Goal: Information Seeking & Learning: Learn about a topic

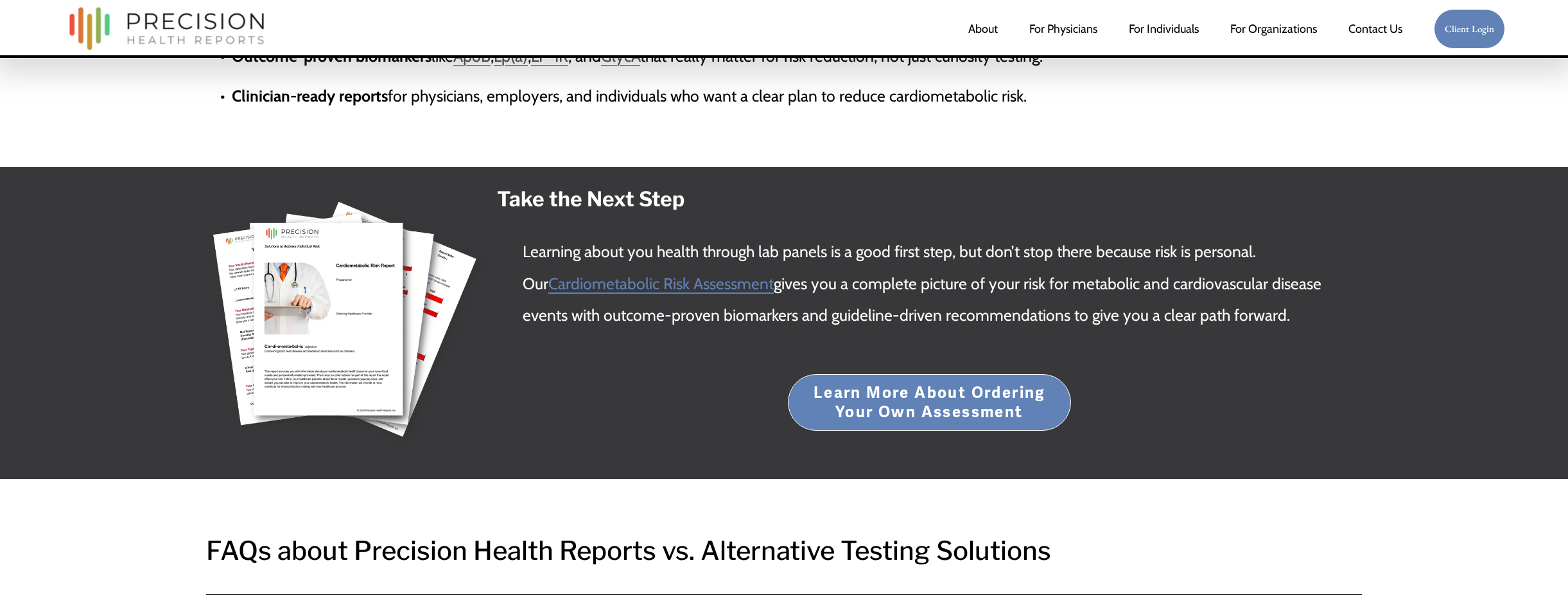
scroll to position [2285, 0]
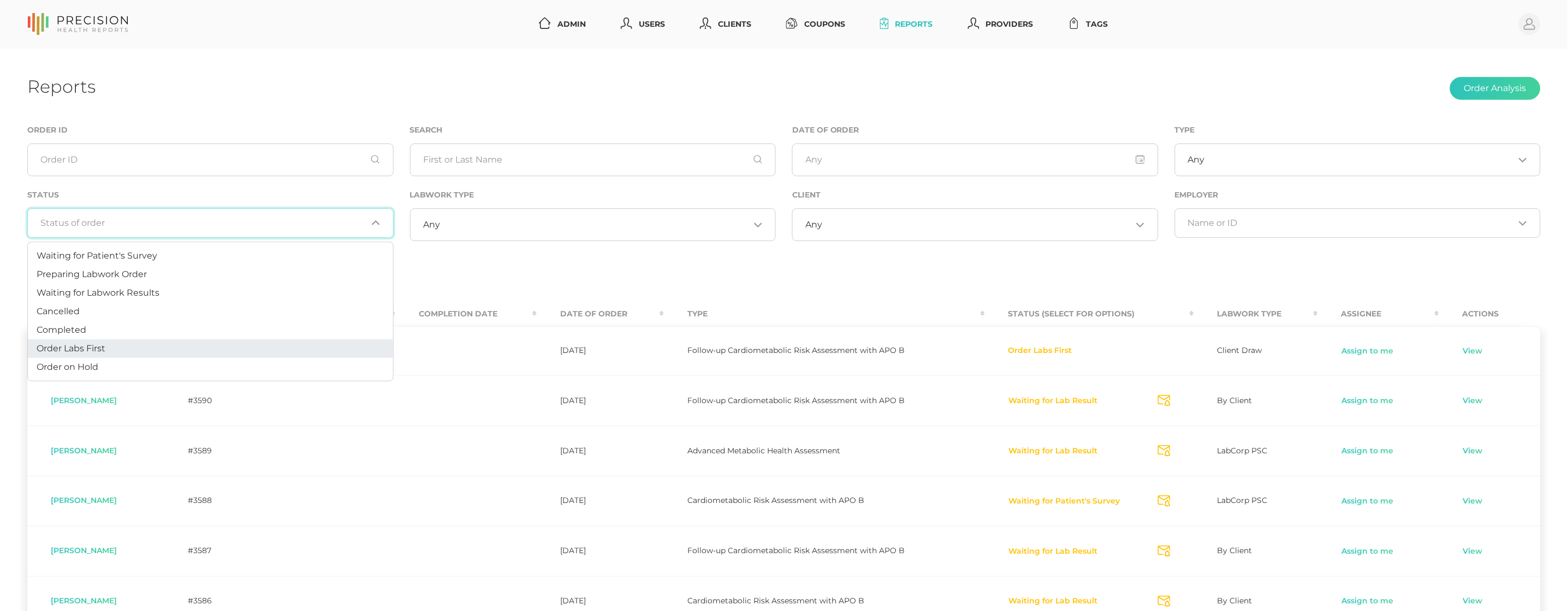
click at [143, 348] on li "Order Labs First" at bounding box center [210, 349] width 365 height 19
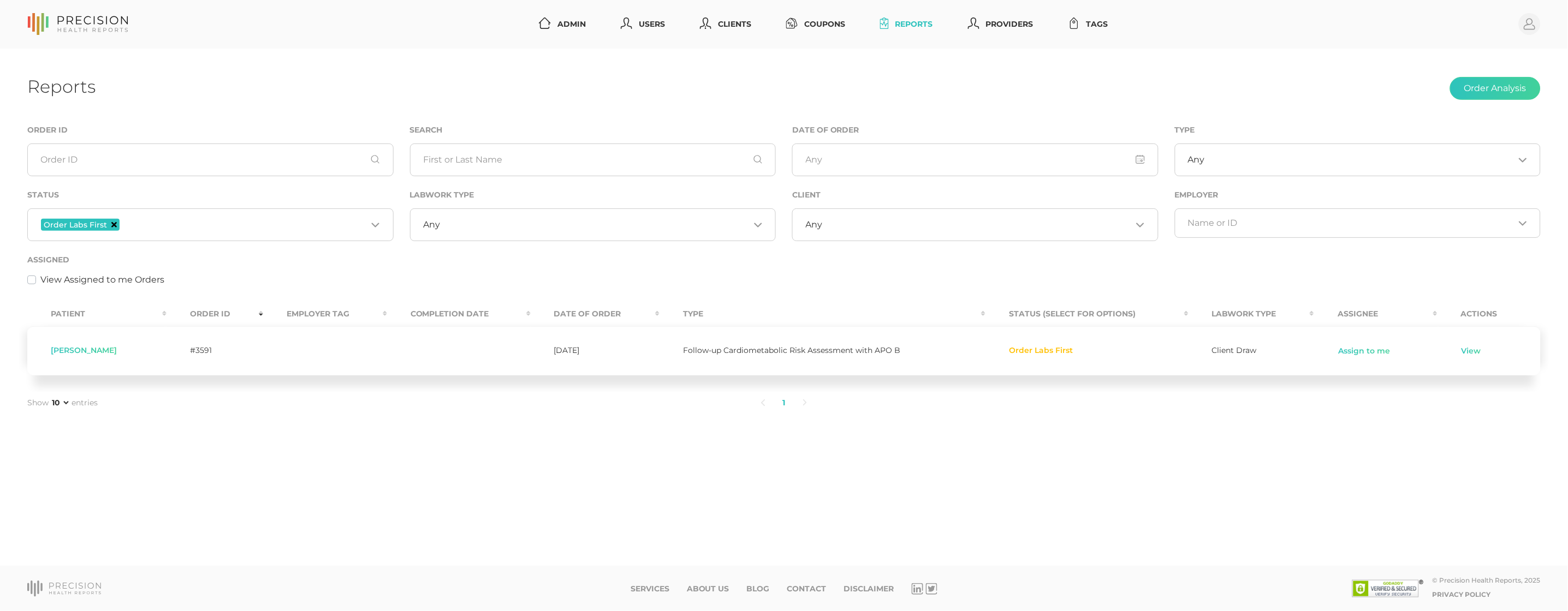
click at [112, 223] on icon "Deselect Order Labs First" at bounding box center [114, 225] width 5 height 5
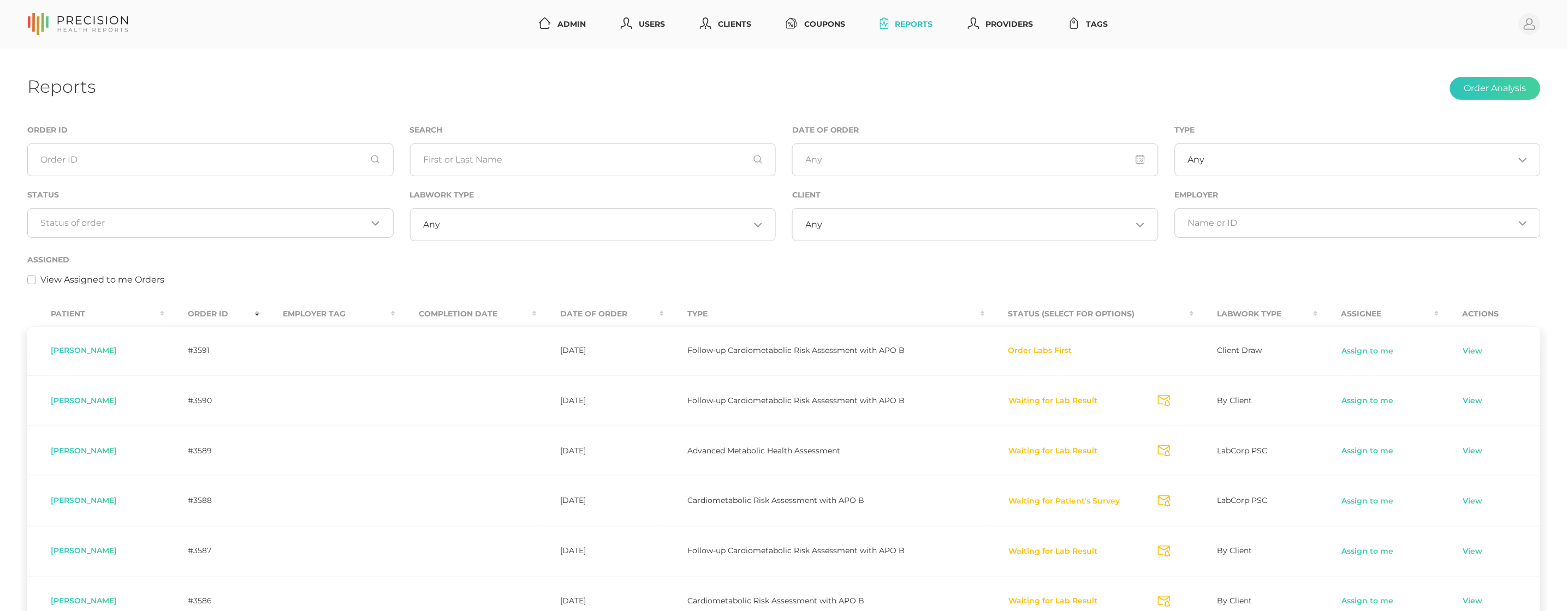
click at [424, 318] on th "Completion Date" at bounding box center [466, 314] width 141 height 25
click at [436, 314] on th "Completion Date" at bounding box center [476, 314] width 140 height 25
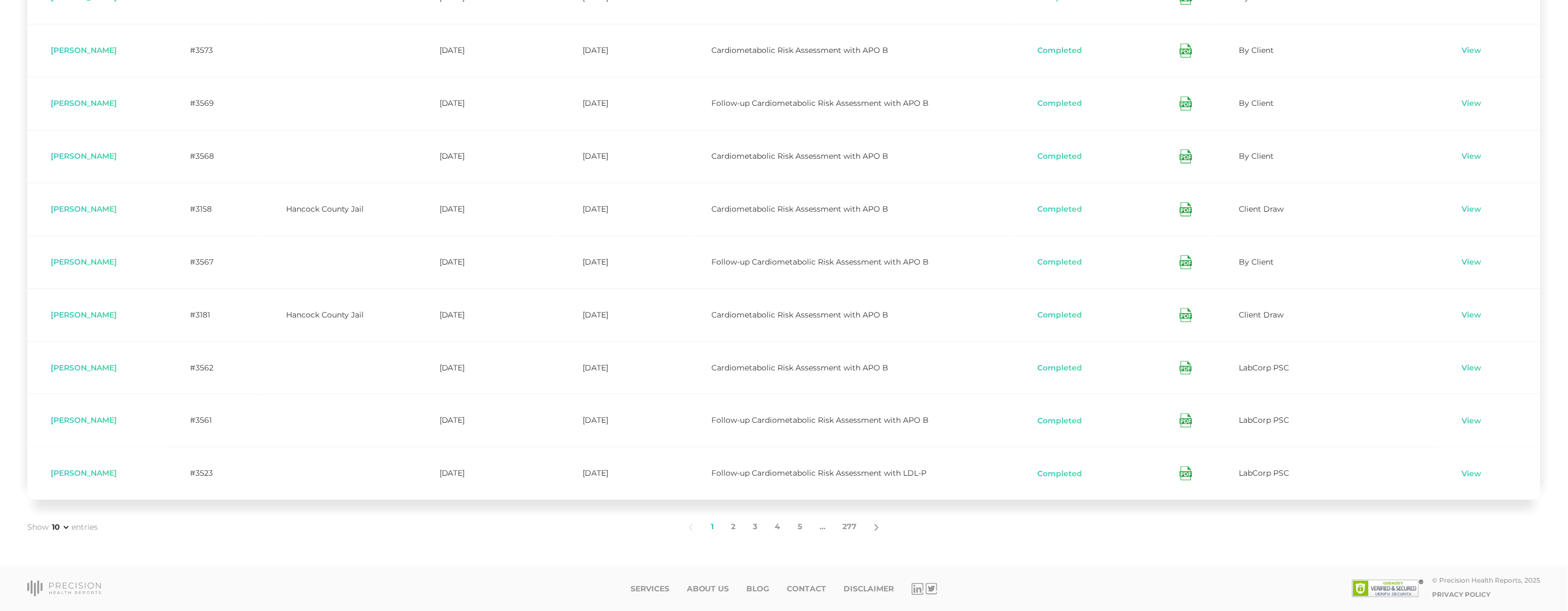
scroll to position [355, 0]
click at [736, 528] on link "2" at bounding box center [733, 528] width 22 height 23
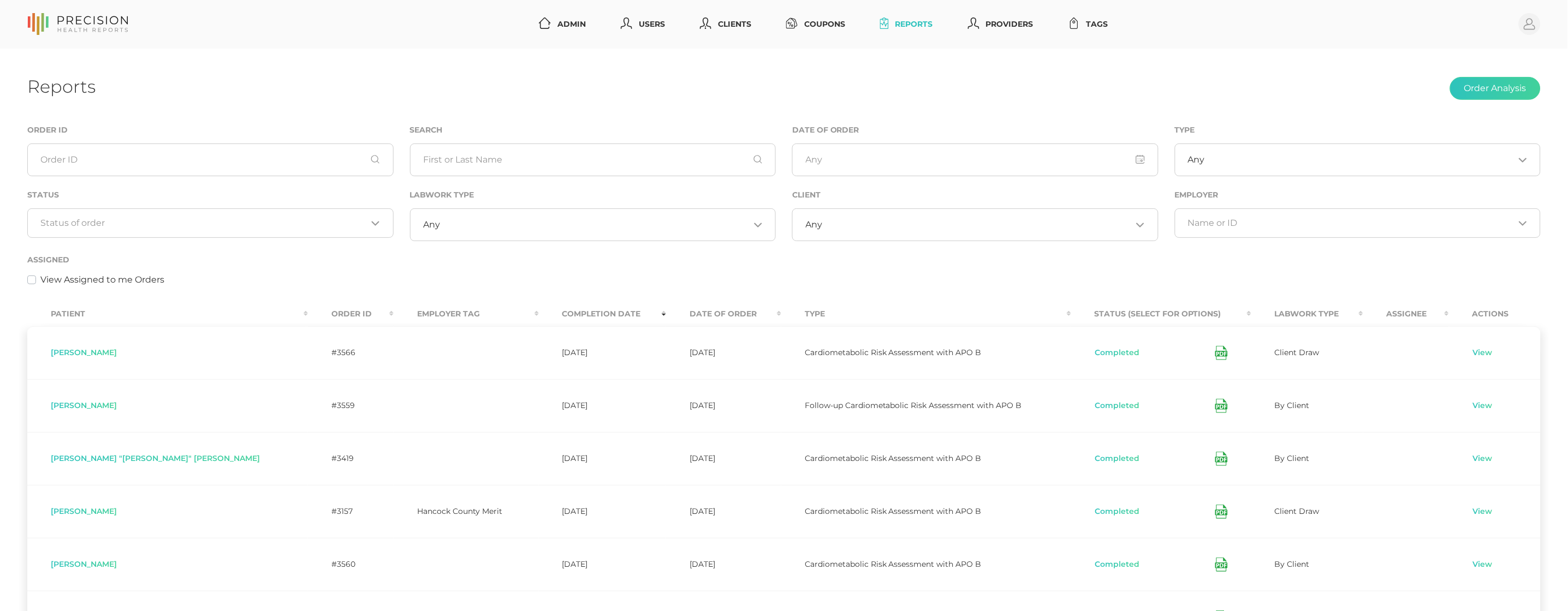
scroll to position [0, 0]
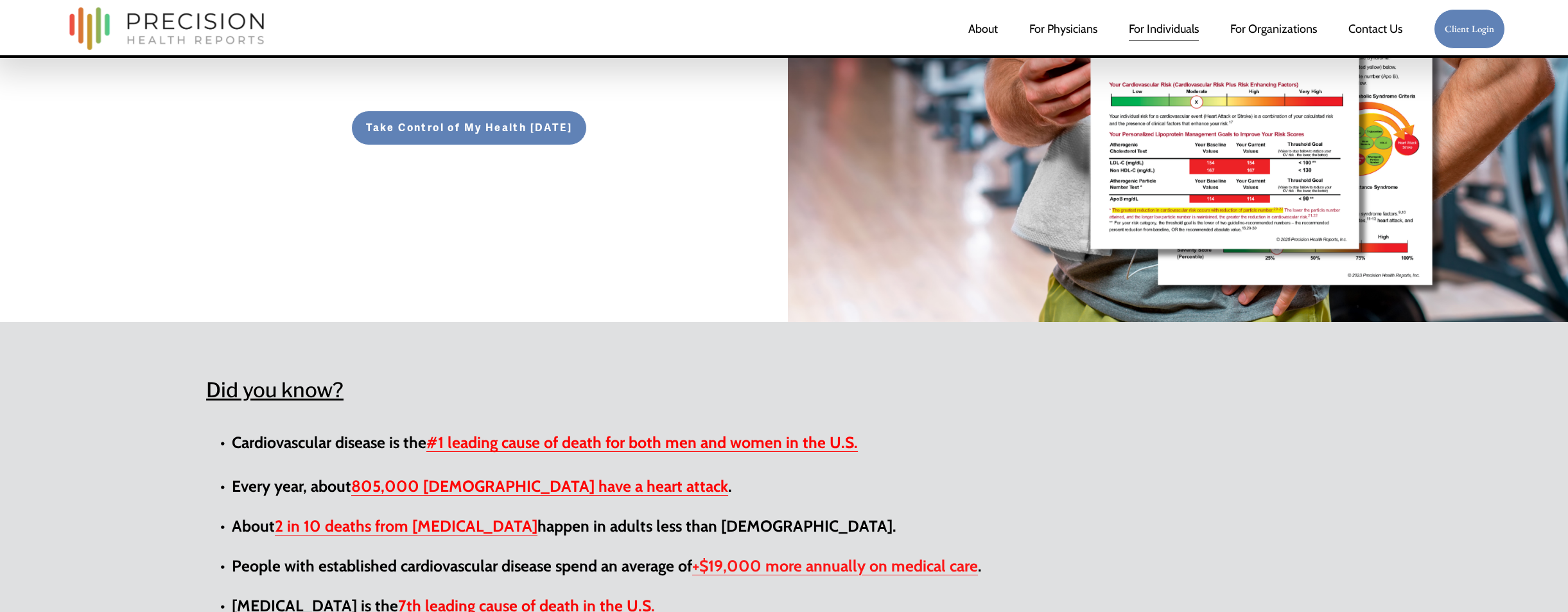
scroll to position [419, 0]
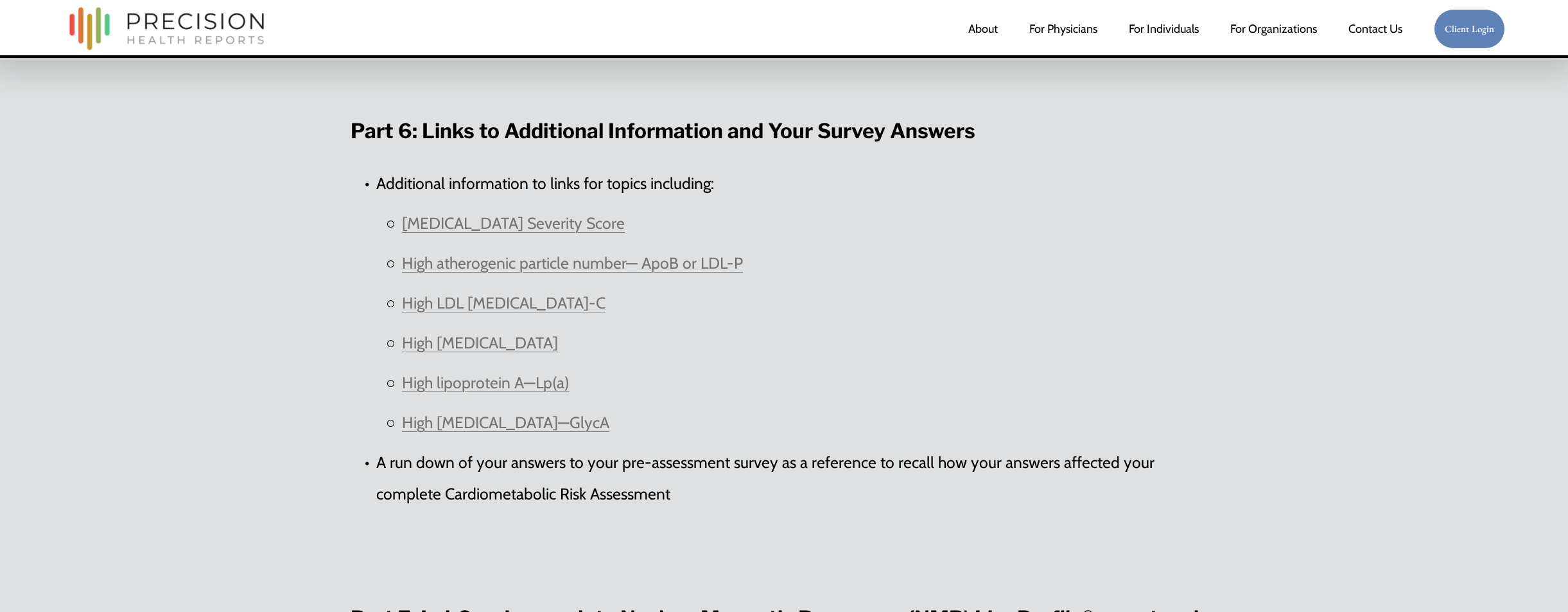
scroll to position [3031, 0]
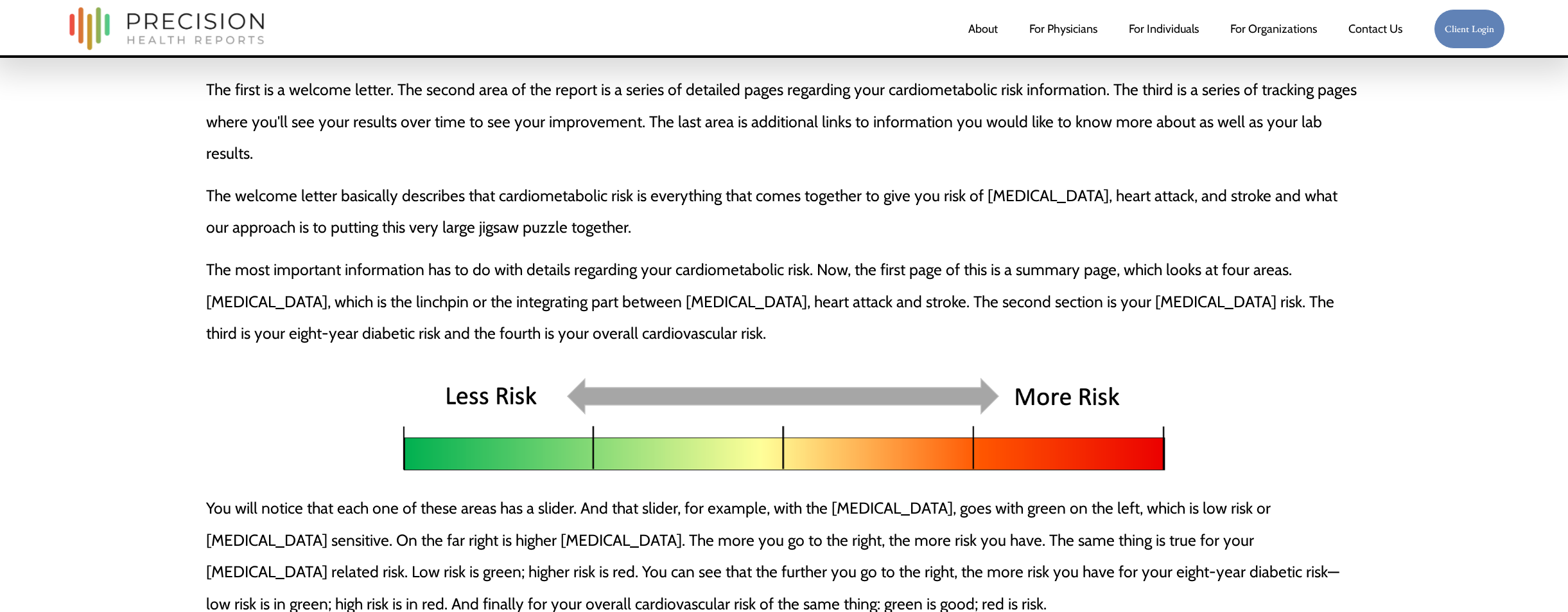
scroll to position [962, 0]
